Goal: Task Accomplishment & Management: Use online tool/utility

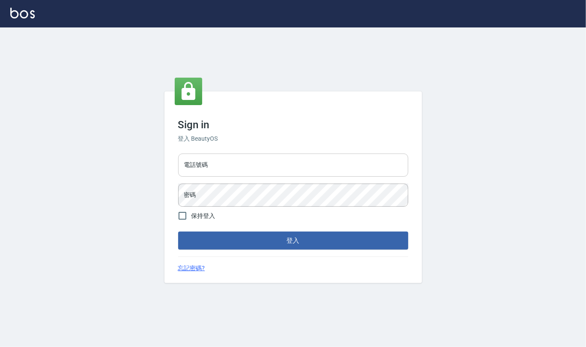
click at [238, 164] on input "電話號碼" at bounding box center [293, 165] width 230 height 23
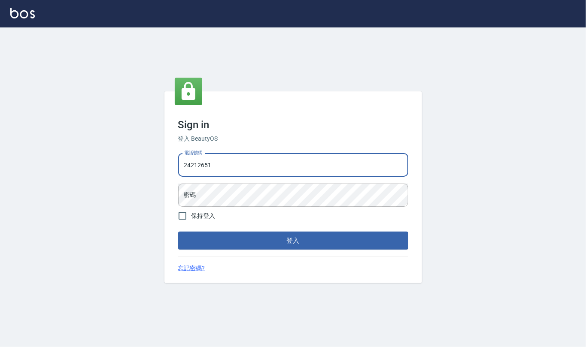
type input "24212651"
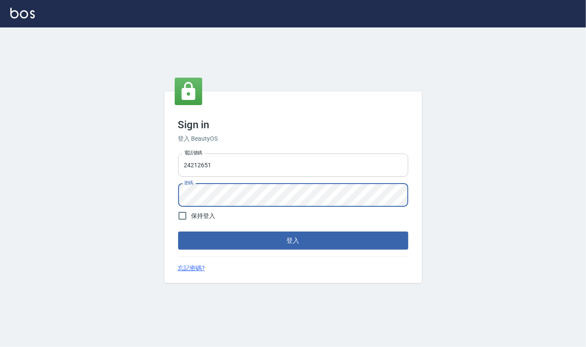
click at [178, 232] on button "登入" at bounding box center [293, 241] width 230 height 18
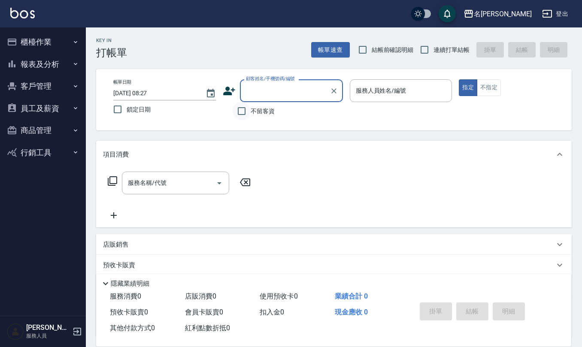
click at [245, 107] on input "不留客資" at bounding box center [242, 111] width 18 height 18
checkbox input "true"
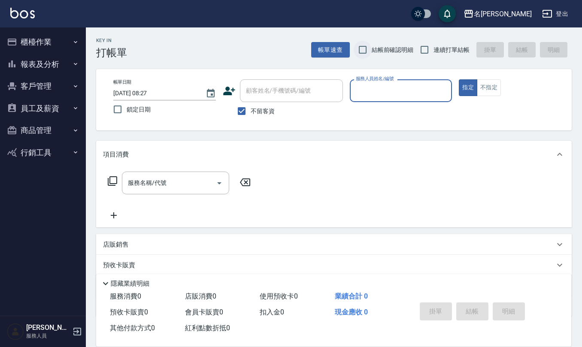
click at [363, 56] on input "結帳前確認明細" at bounding box center [362, 50] width 18 height 18
checkbox input "true"
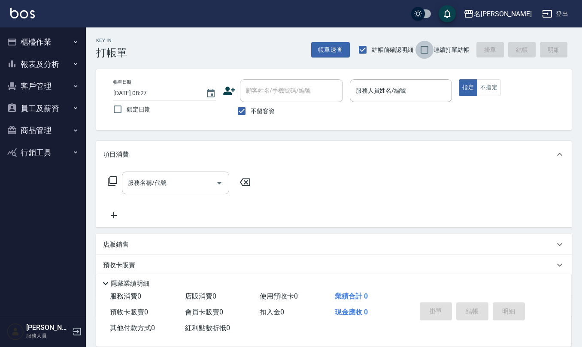
click at [424, 51] on input "連續打單結帳" at bounding box center [424, 50] width 18 height 18
checkbox input "true"
click at [381, 93] on input "服務人員姓名/編號" at bounding box center [400, 90] width 95 height 15
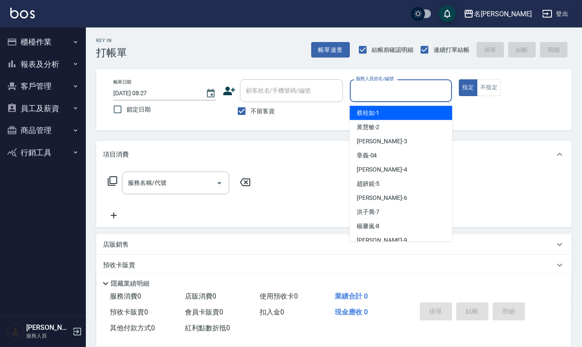
click at [381, 93] on input "服務人員姓名/編號" at bounding box center [400, 90] width 95 height 15
